Goal: Feedback & Contribution: Leave review/rating

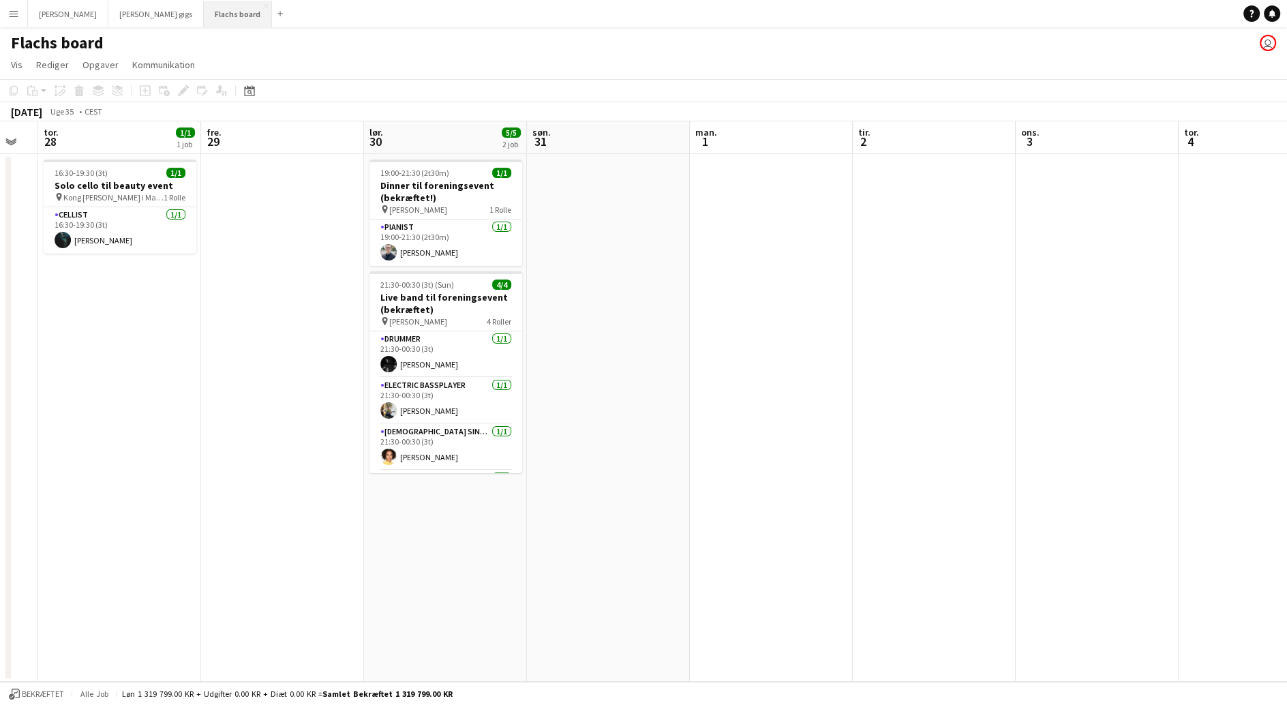
click at [204, 16] on button "Flachs board Luk" at bounding box center [238, 14] width 68 height 27
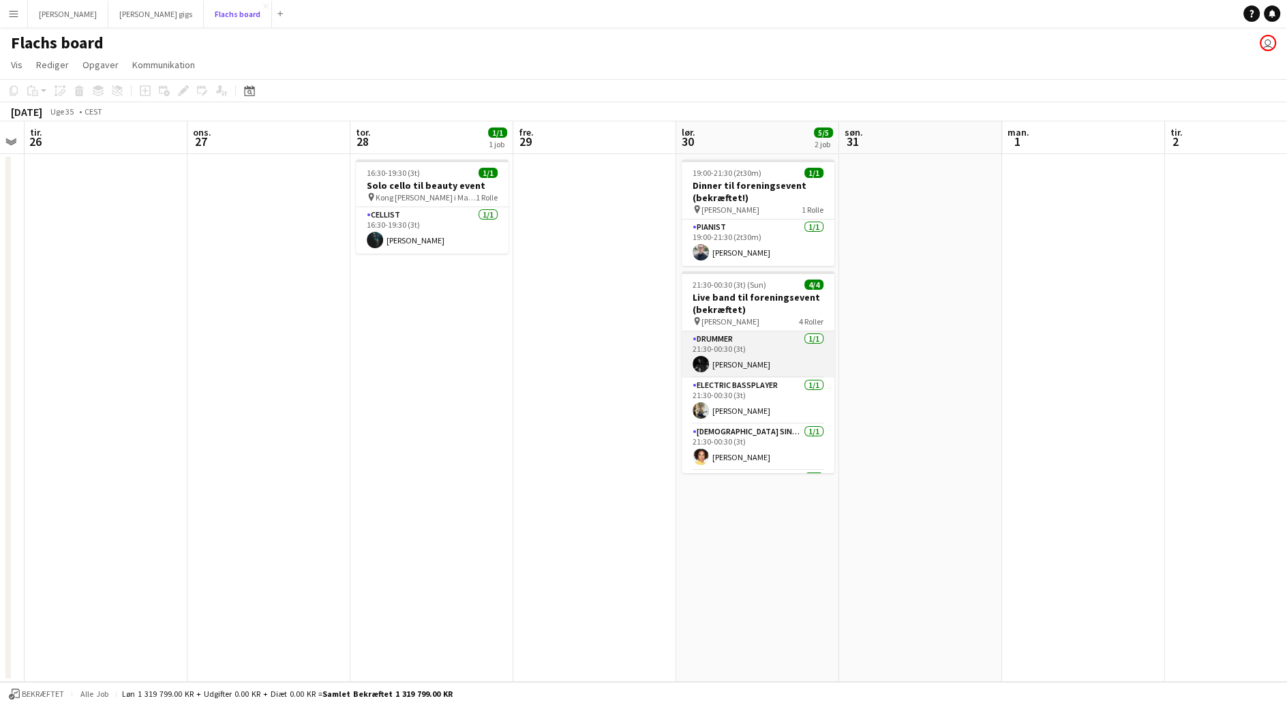
scroll to position [43, 0]
click at [760, 463] on app-card-role "Guitarist [DATE] 21:30-00:30 (3t) [PERSON_NAME]" at bounding box center [758, 450] width 153 height 46
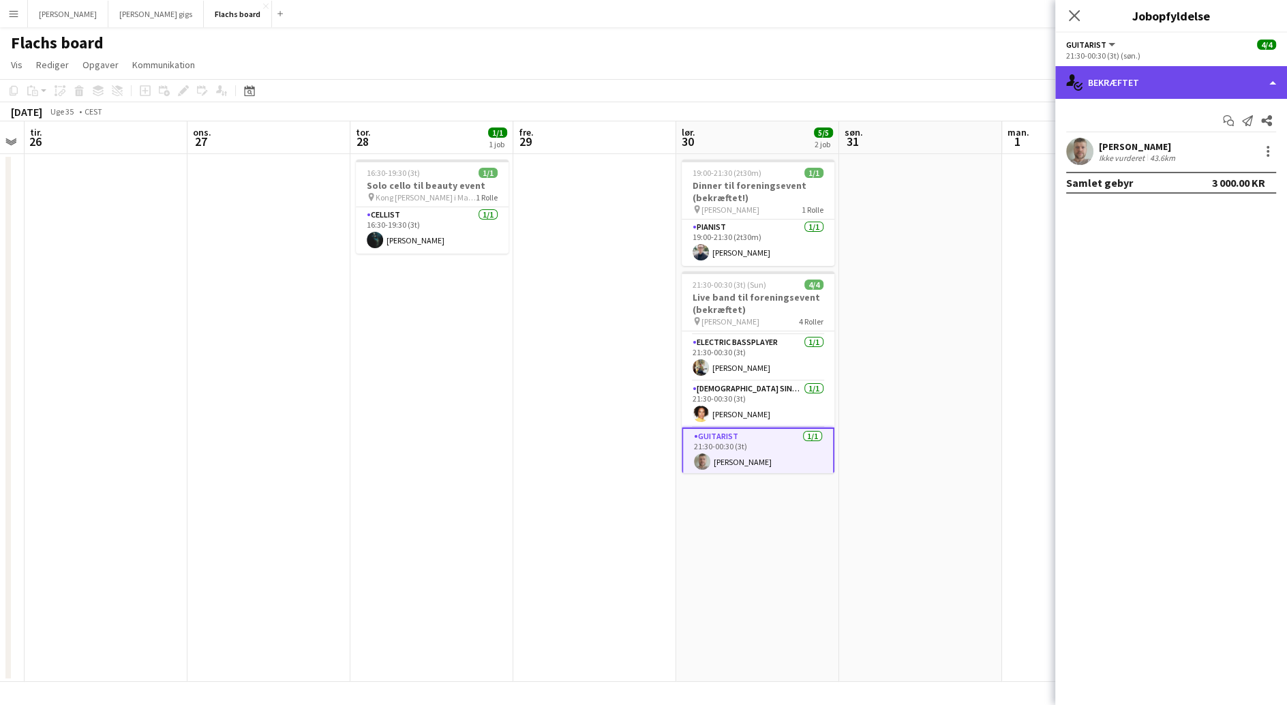
click at [1154, 90] on div "single-neutral-actions-check-2 Bekræftet" at bounding box center [1171, 82] width 232 height 33
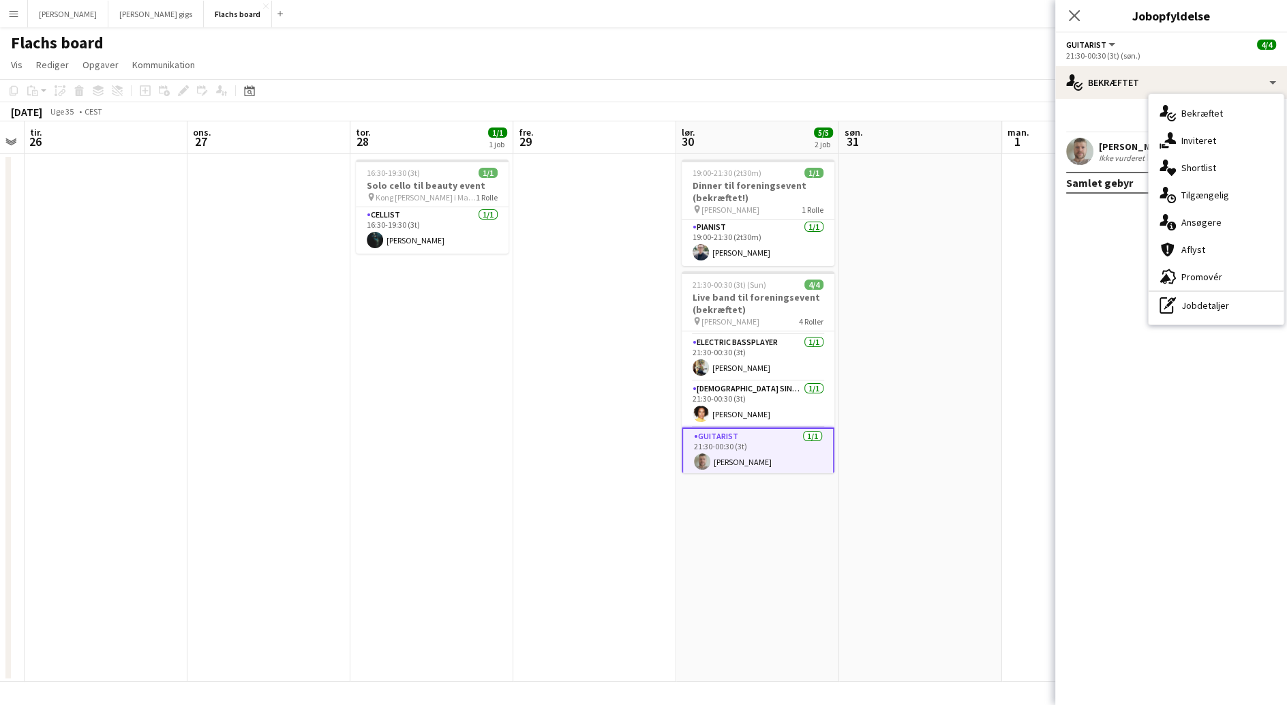
click at [1095, 142] on div "August Campeotto Ikke vurderet 43.6km" at bounding box center [1171, 151] width 232 height 27
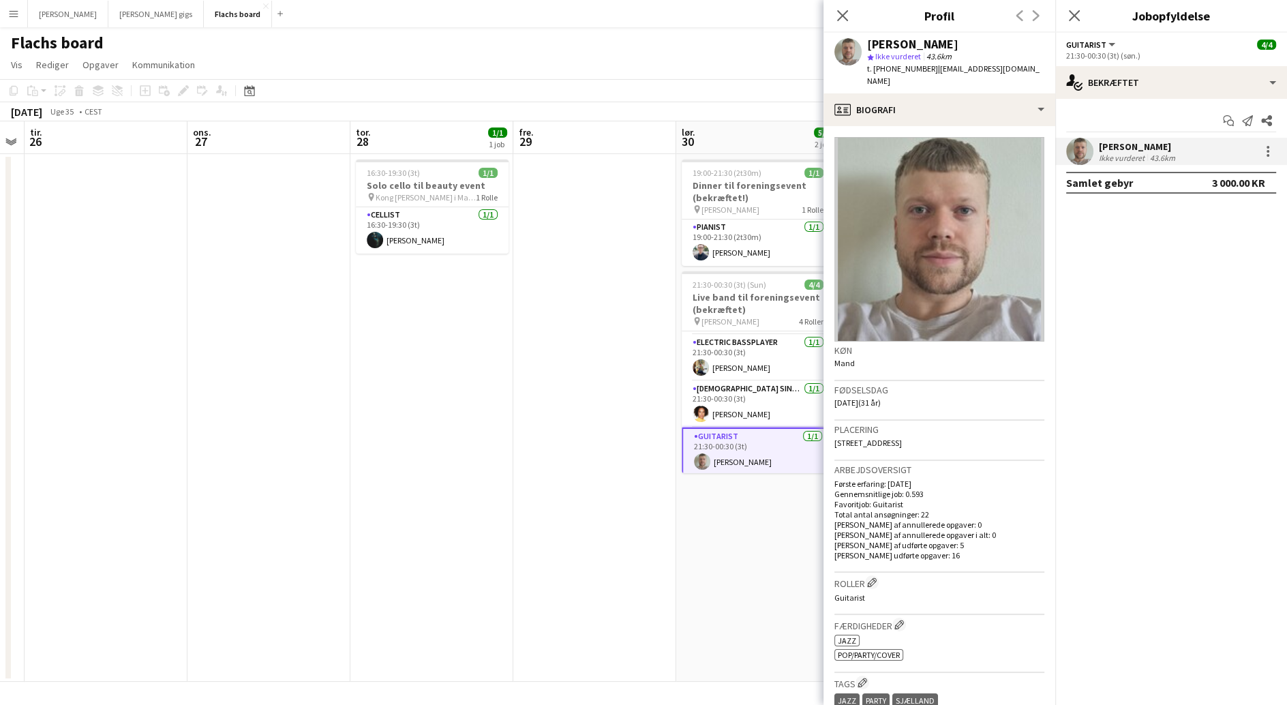
click at [971, 79] on div "[PERSON_NAME] star Ikke vurderet 43.6km t. [PHONE_NUMBER] | [EMAIL_ADDRESS][DOM…" at bounding box center [939, 63] width 232 height 61
click at [970, 93] on div "profile Biografi" at bounding box center [939, 109] width 232 height 33
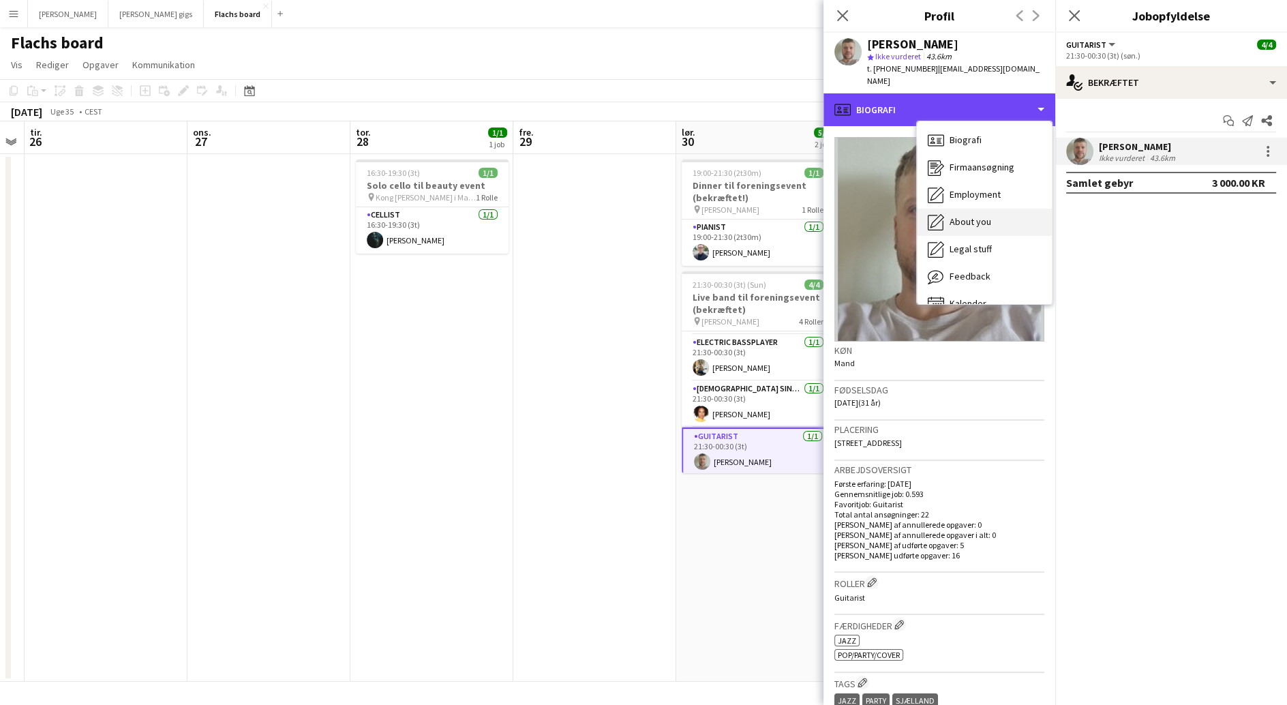
scroll to position [19, 0]
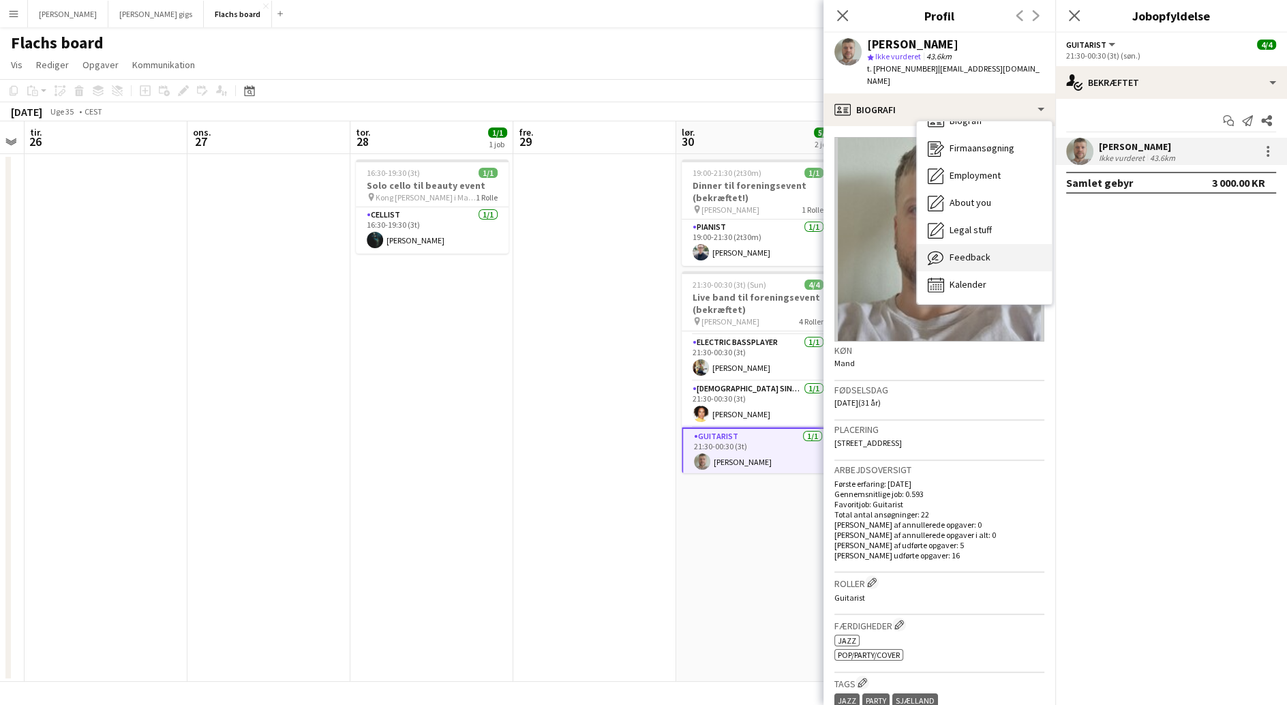
click at [994, 249] on div "Feedback Feedback" at bounding box center [984, 257] width 135 height 27
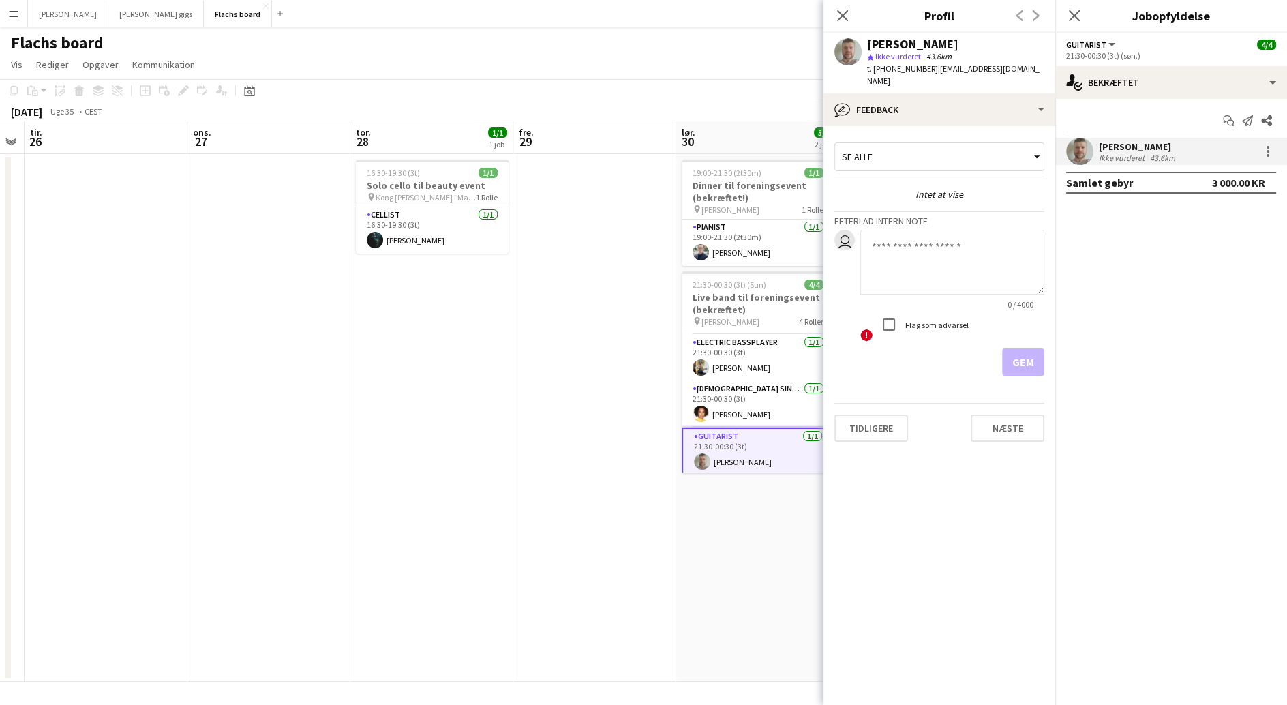
click at [929, 244] on textarea at bounding box center [952, 262] width 184 height 65
type textarea "**********"
click at [1027, 348] on button "Gem" at bounding box center [1023, 361] width 42 height 27
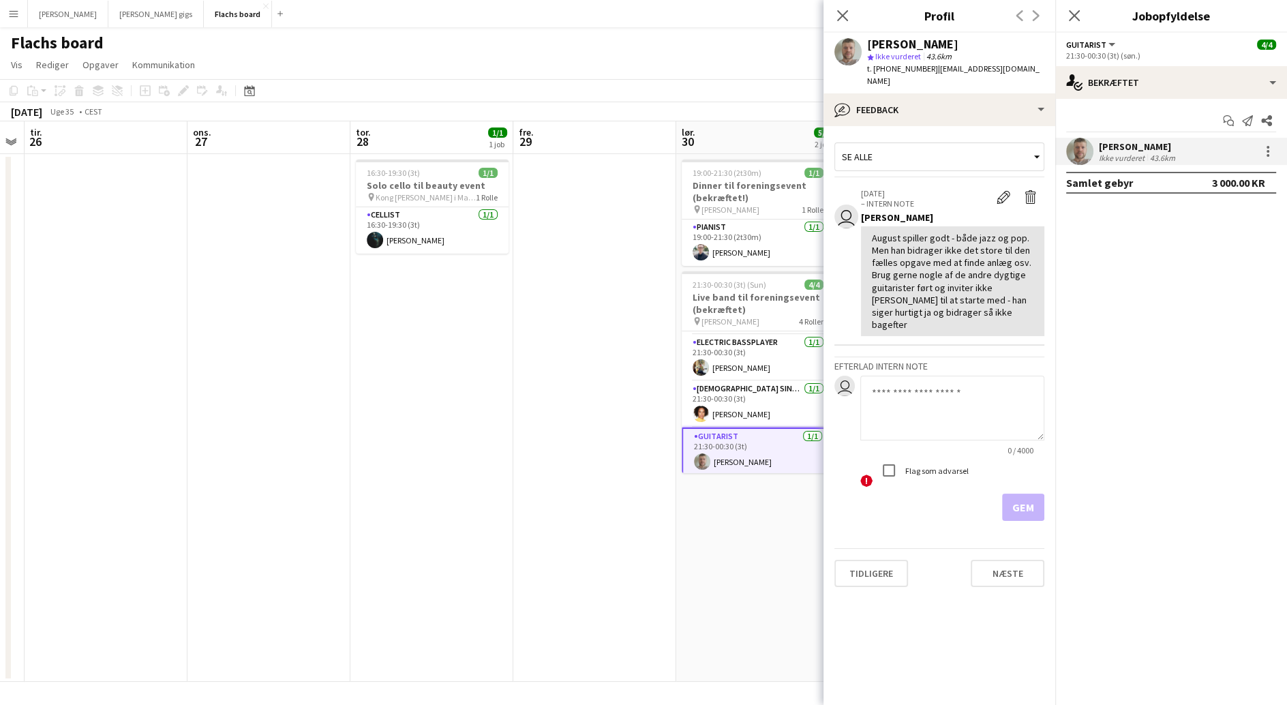
click at [1010, 658] on app-crew-profile-feedback-tab "Se alle user [DATE] – INTERN NOTE Rediger intern note Slet intern note [PERSON_…" at bounding box center [939, 415] width 232 height 579
click at [1005, 560] on button "Næste" at bounding box center [1008, 573] width 74 height 27
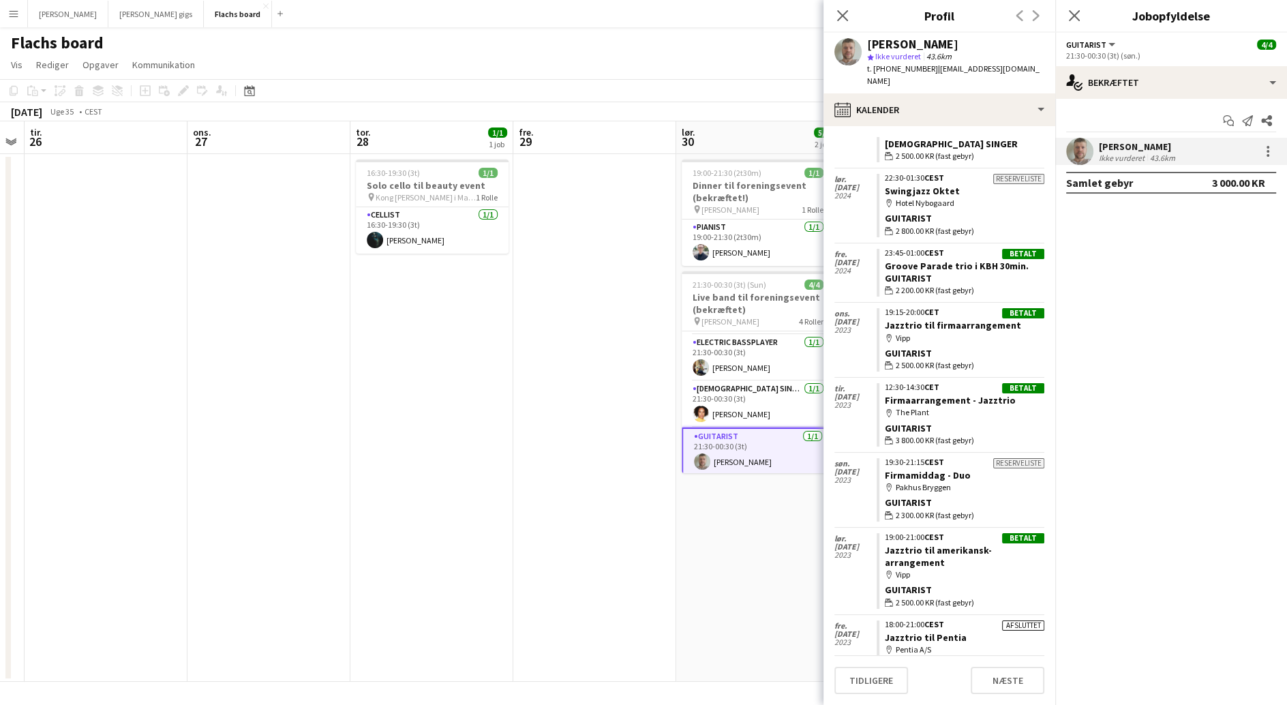
scroll to position [1123, 0]
click at [836, 26] on div "Luk pop-in" at bounding box center [842, 15] width 38 height 31
click at [838, 18] on icon "Luk pop-in" at bounding box center [842, 15] width 13 height 13
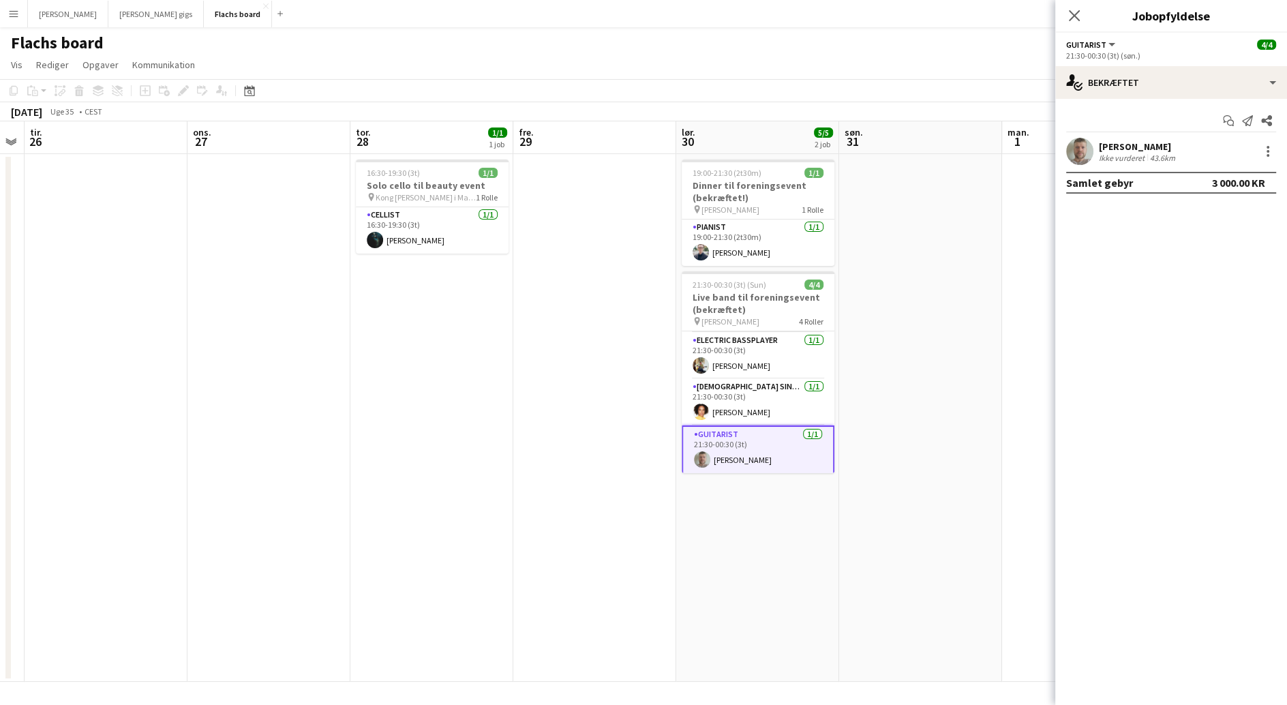
click at [871, 317] on app-date-cell at bounding box center [920, 418] width 163 height 528
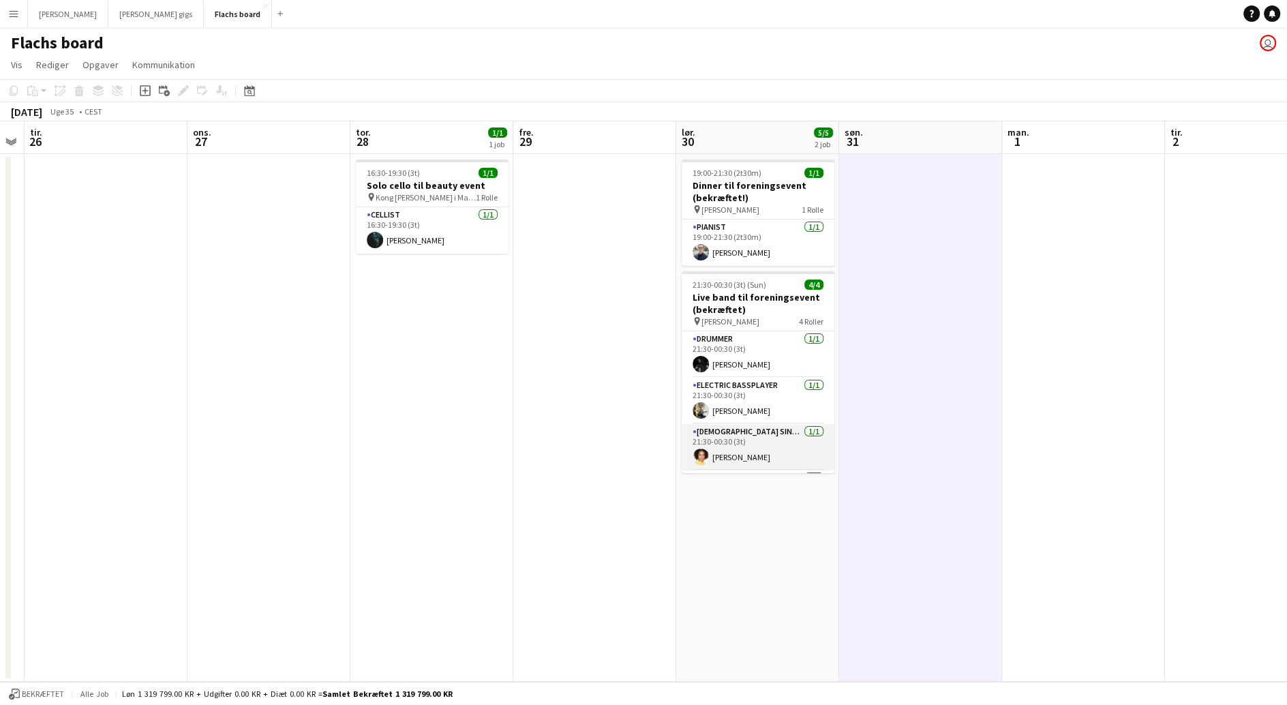
scroll to position [43, 0]
click at [204, 19] on button "Flachs board Luk" at bounding box center [238, 14] width 68 height 27
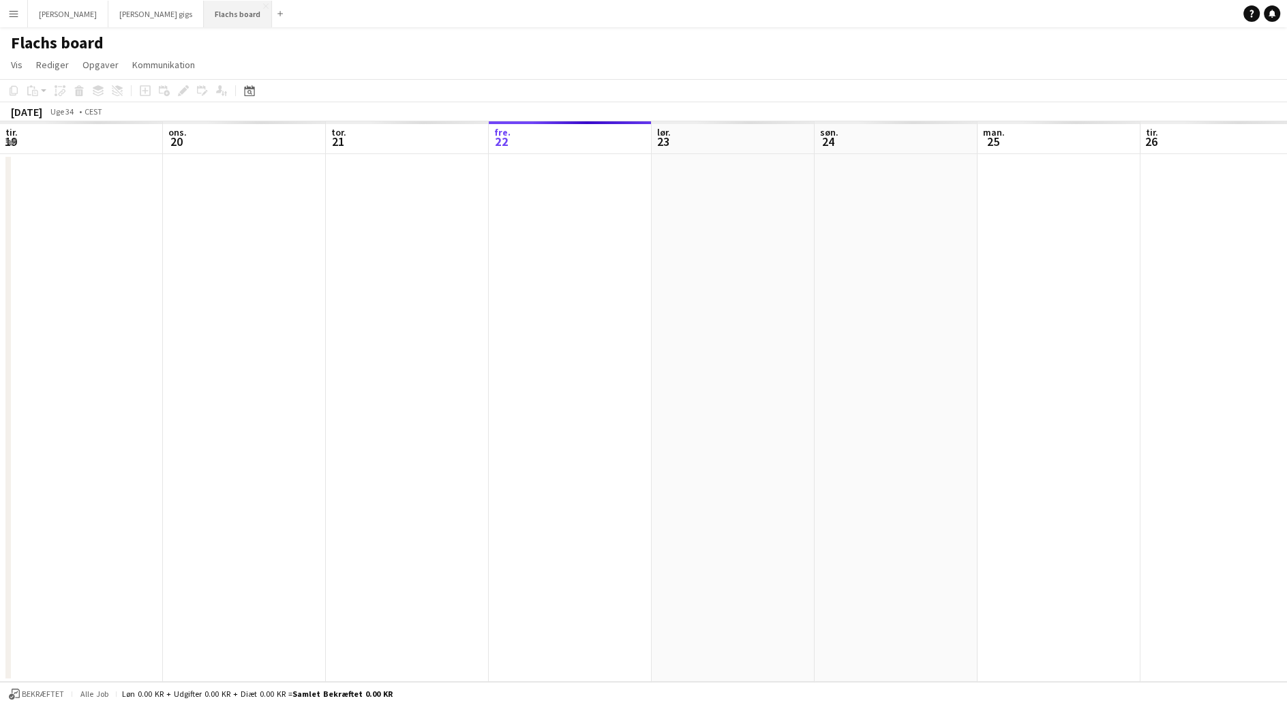
scroll to position [0, 325]
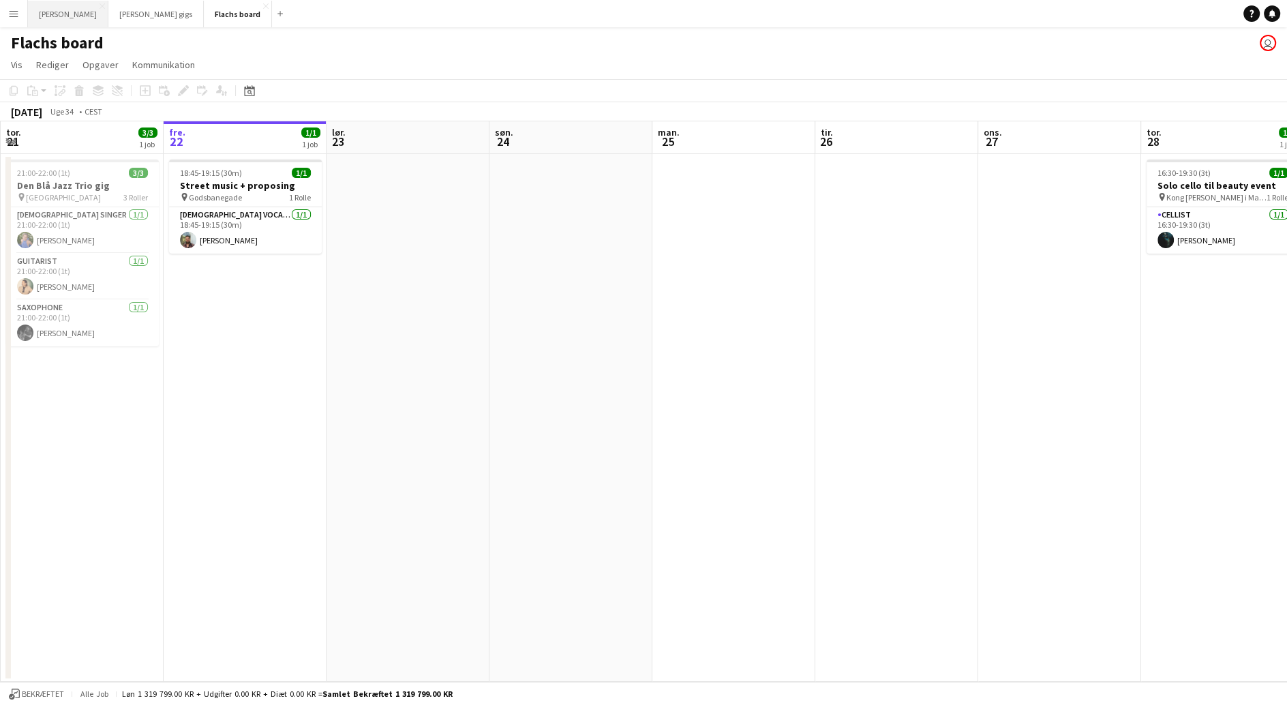
click at [61, 24] on button "Asger Gigs Luk" at bounding box center [68, 14] width 80 height 27
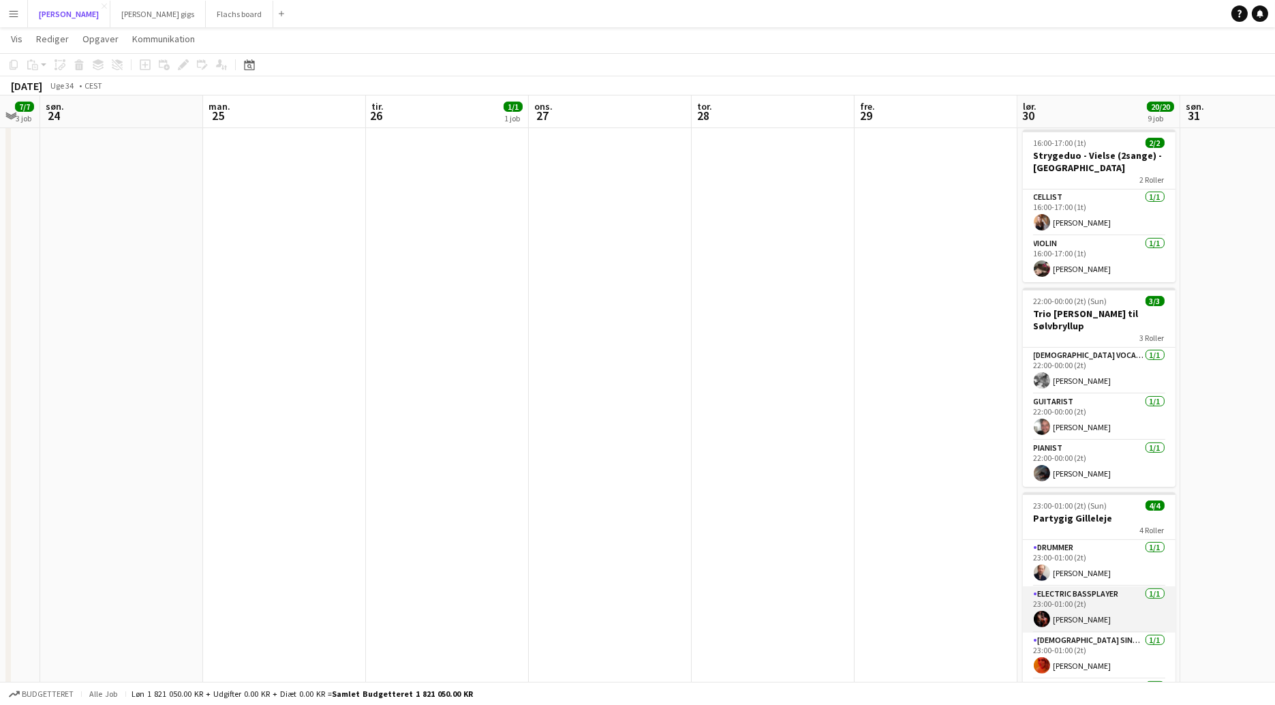
scroll to position [31, 0]
